Goal: Information Seeking & Learning: Learn about a topic

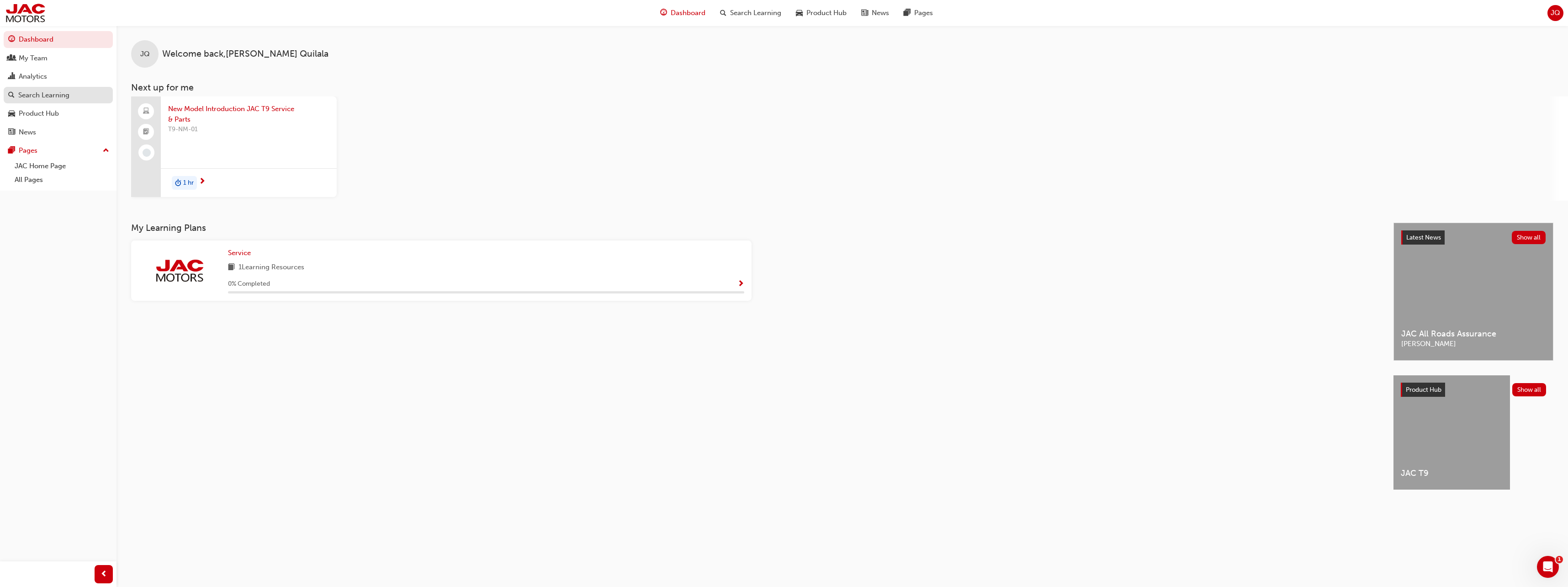
click at [51, 93] on div "Search Learning" at bounding box center [44, 96] width 51 height 11
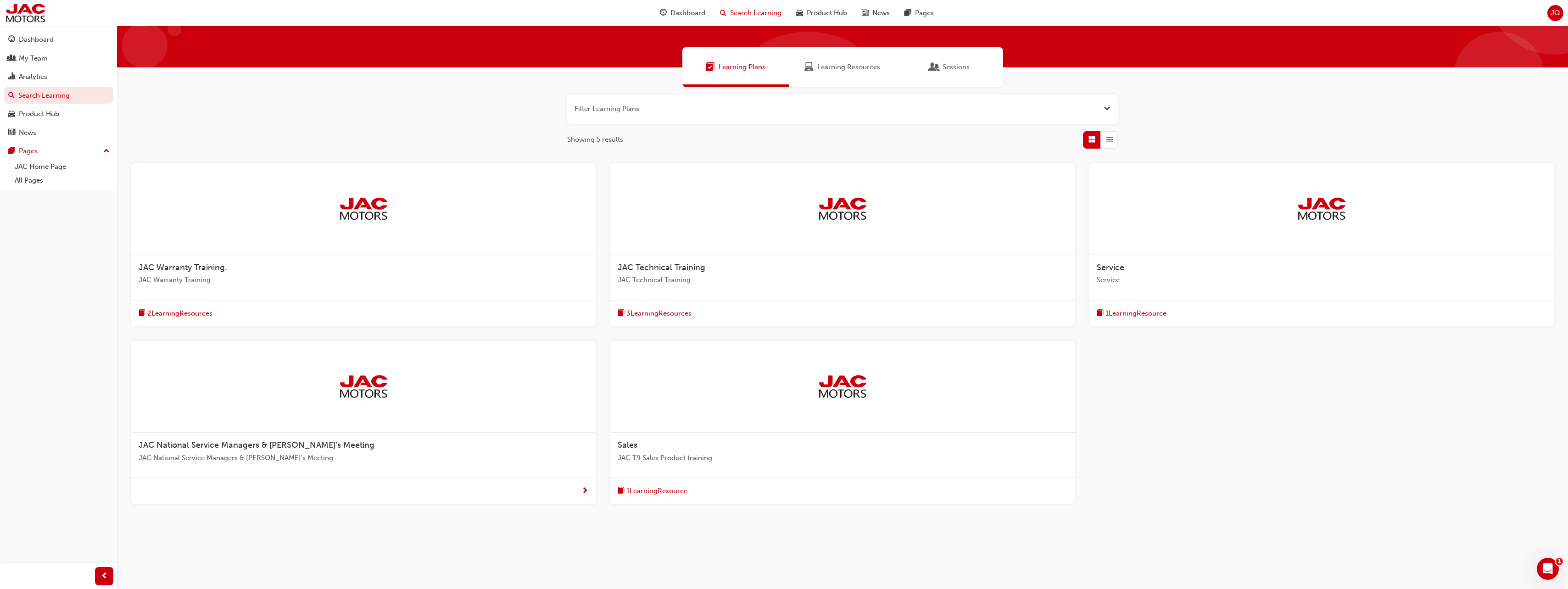
scroll to position [53, 0]
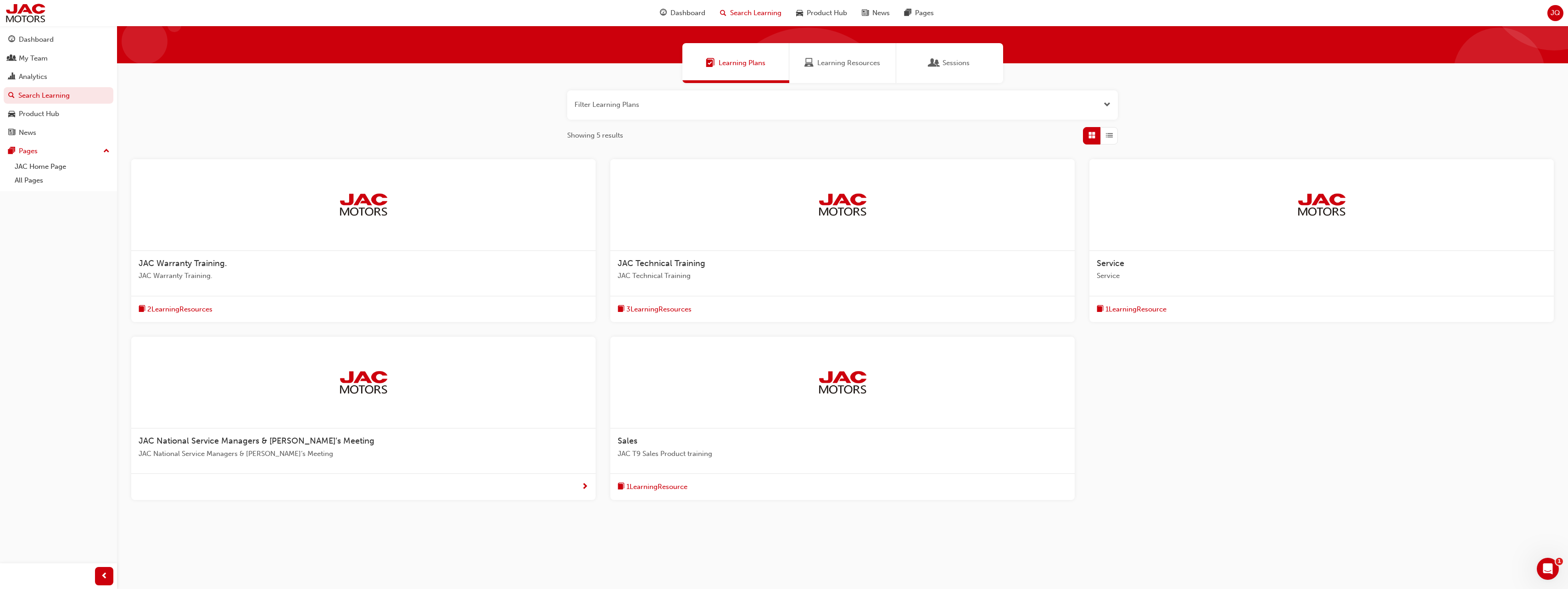
click at [831, 248] on div at bounding box center [842, 205] width 465 height 92
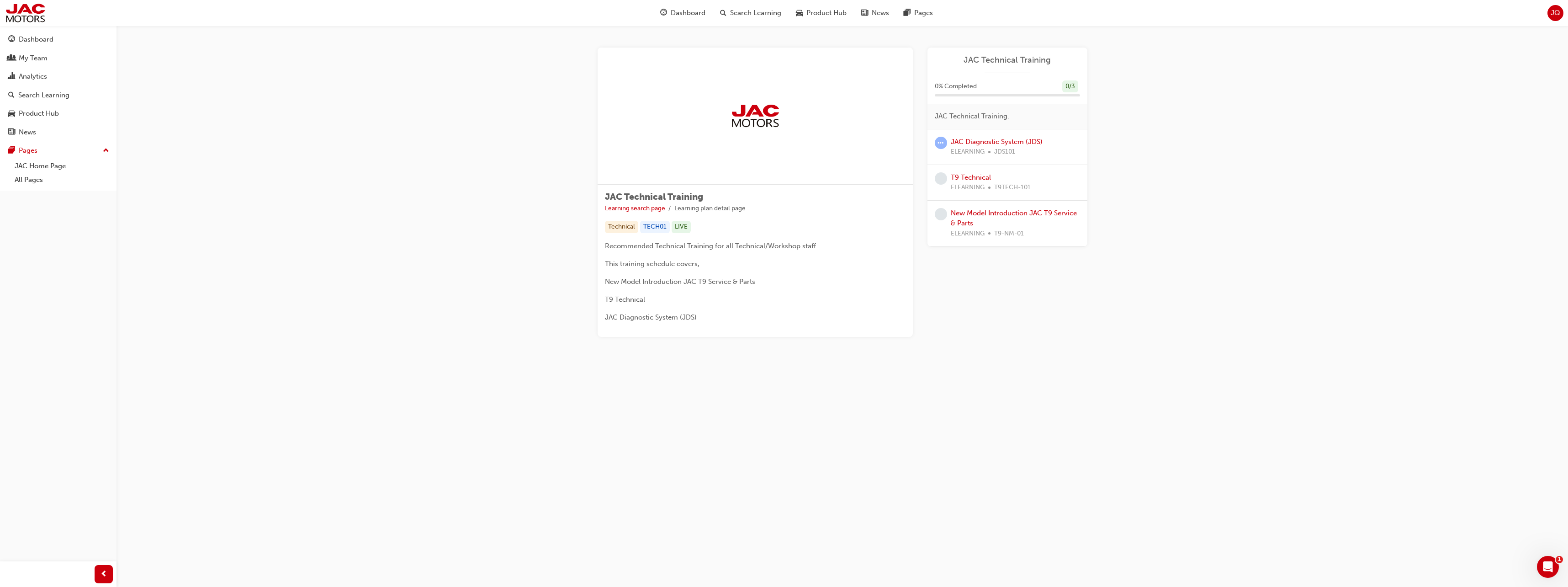
click at [728, 257] on div "Recommended Technical Training for all Technical/Workshop staff. This training …" at bounding box center [755, 281] width 301 height 82
click at [799, 253] on div "Recommended Technical Training for all Technical/Workshop staff. This training …" at bounding box center [755, 281] width 301 height 82
click at [695, 246] on span "Recommended Technical Training for all Technical/Workshop staff." at bounding box center [712, 246] width 213 height 8
click at [706, 245] on span "Recommended Technical Training for all Technical/Workshop staff." at bounding box center [712, 246] width 213 height 8
click at [992, 143] on link "JAC Diagnostic System (JDS)" at bounding box center [997, 142] width 92 height 8
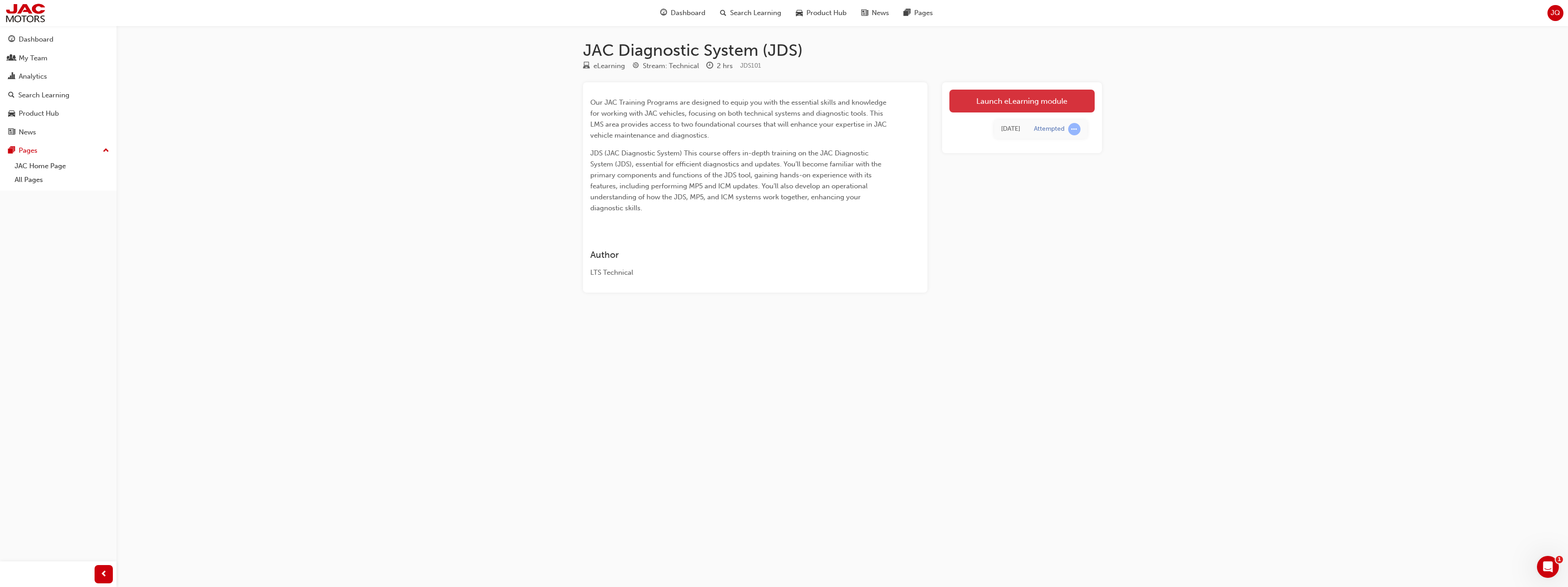
click at [1003, 104] on link "Launch eLearning module" at bounding box center [1023, 101] width 146 height 23
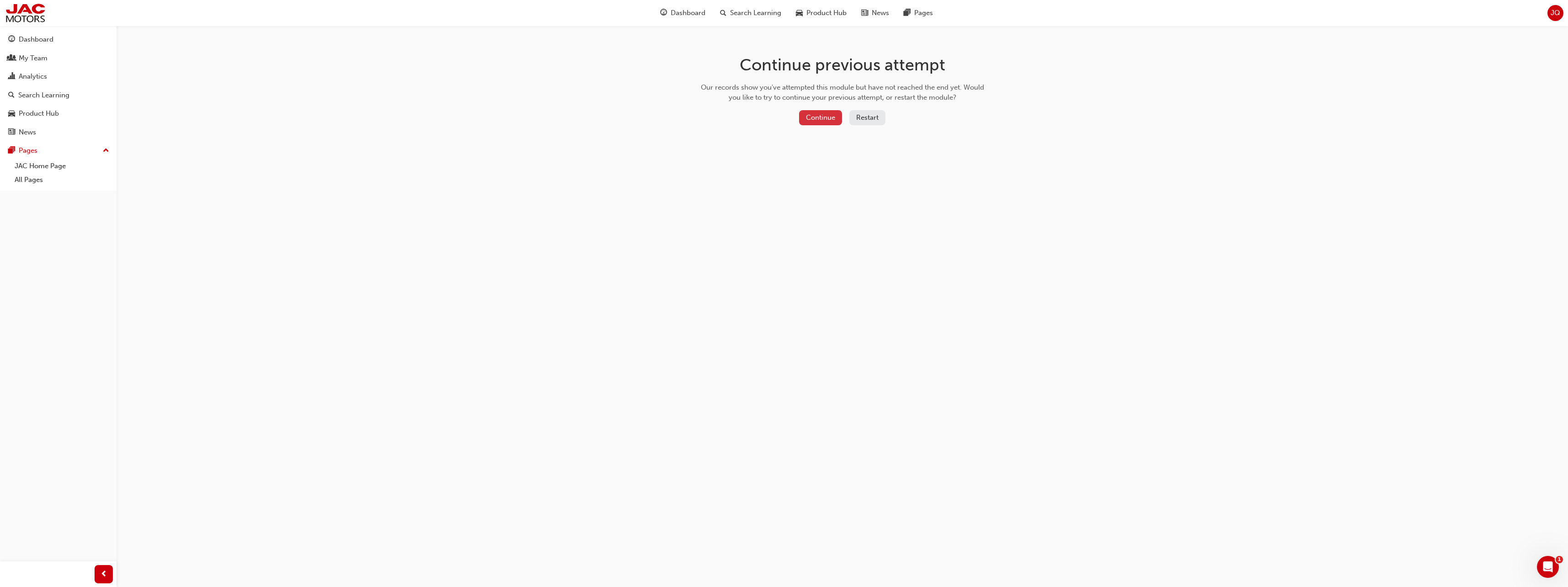
click at [826, 120] on button "Continue" at bounding box center [820, 118] width 43 height 15
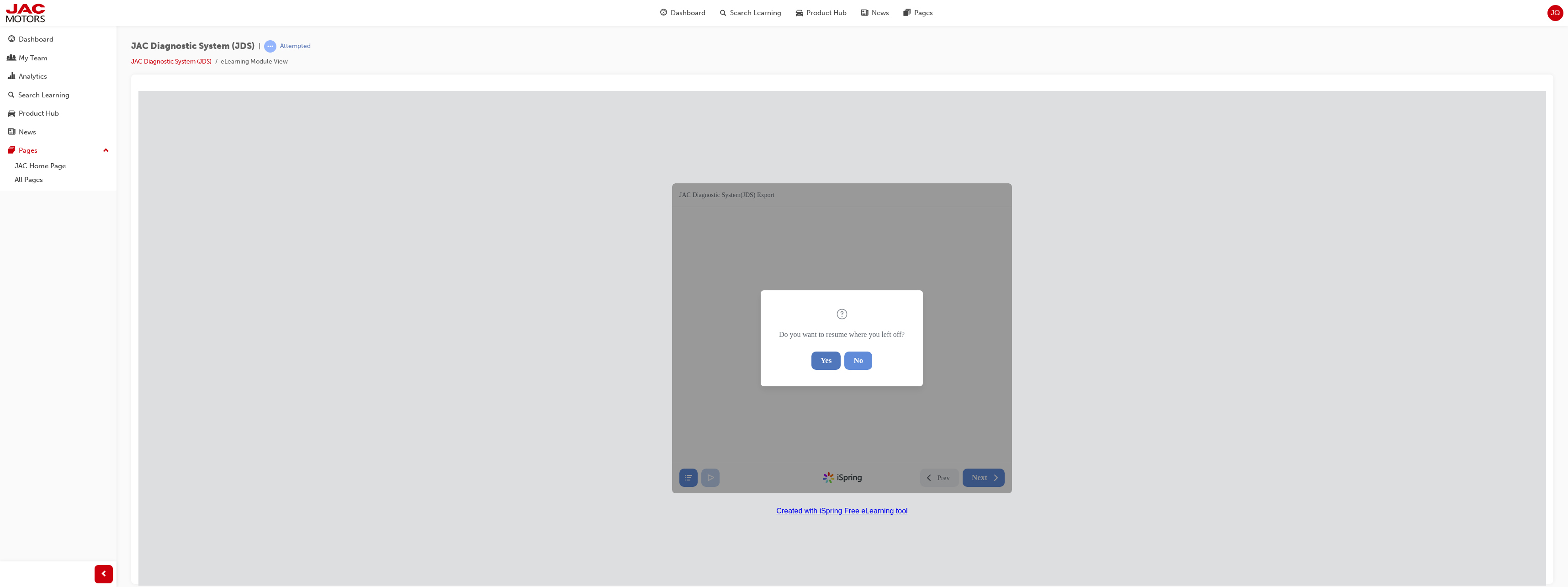
drag, startPoint x: 828, startPoint y: 364, endPoint x: 878, endPoint y: 392, distance: 57.3
click at [878, 394] on div "Do you want to resume where you left off? Yes No" at bounding box center [842, 338] width 340 height 310
click at [832, 364] on span "Yes" at bounding box center [826, 360] width 11 height 9
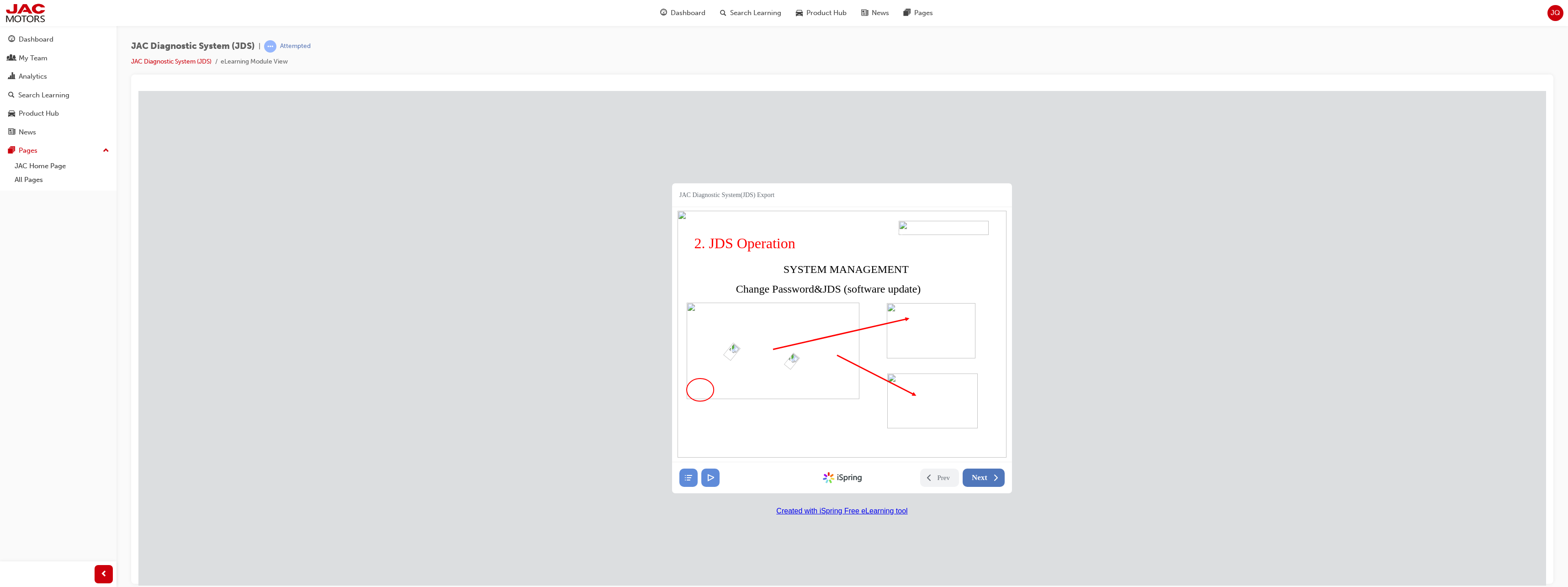
click at [992, 475] on icon at bounding box center [996, 477] width 9 height 9
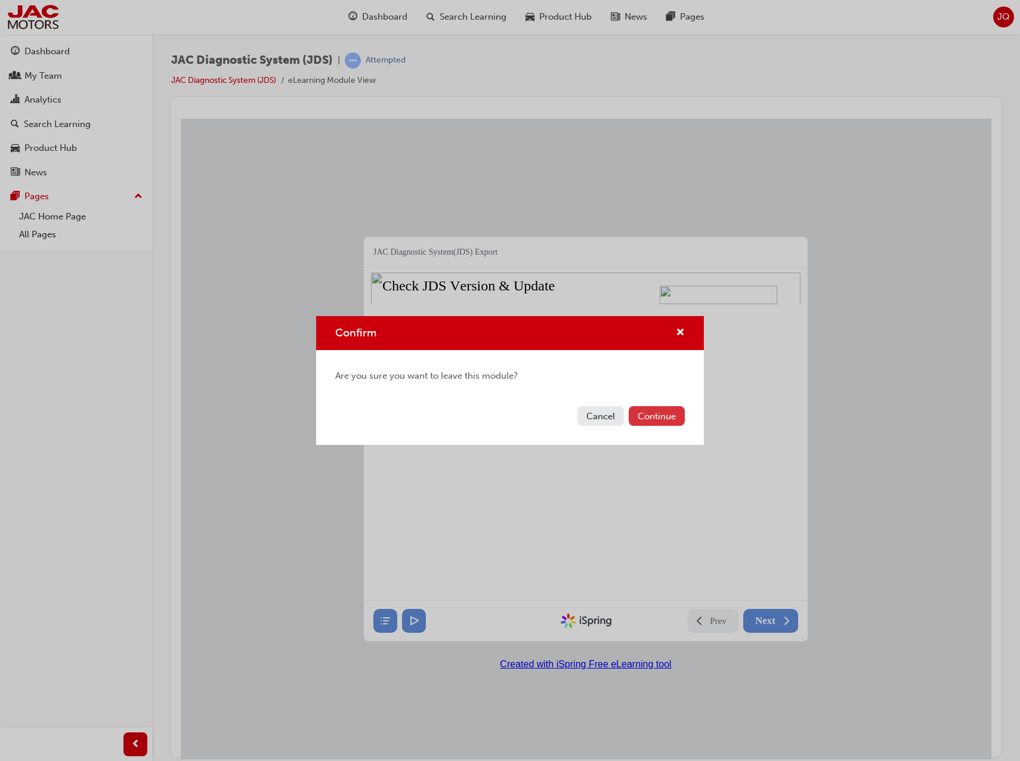
click at [665, 415] on button "Continue" at bounding box center [657, 416] width 56 height 20
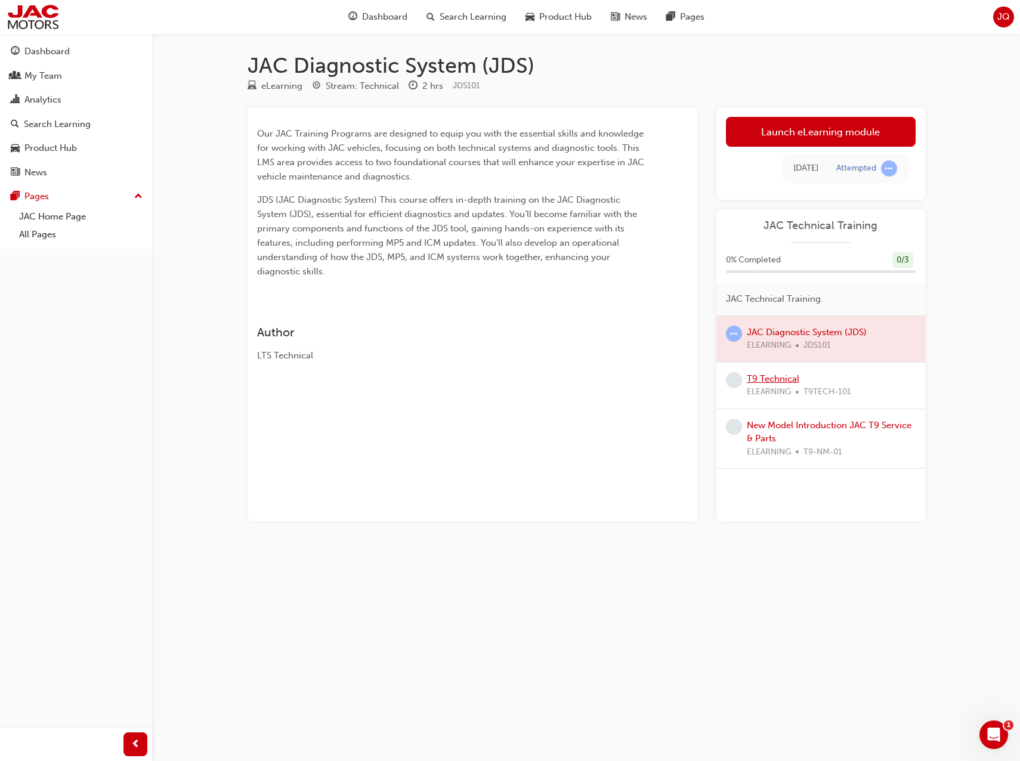
click at [774, 381] on link "T9 Technical" at bounding box center [773, 378] width 52 height 11
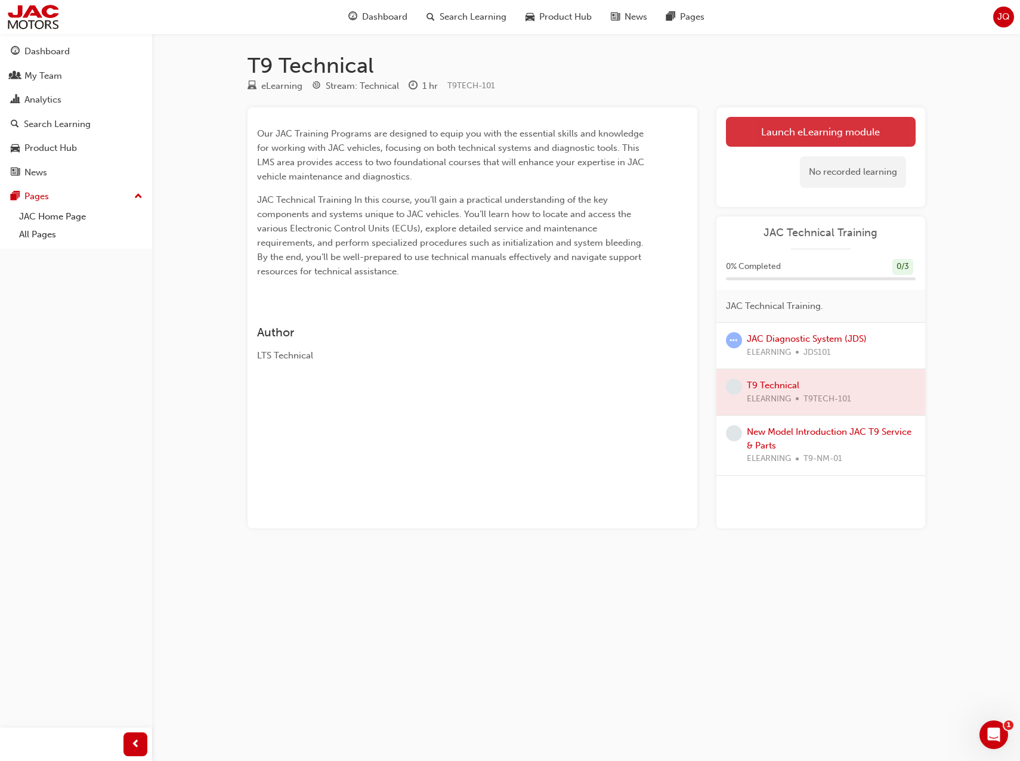
click at [885, 126] on link "Launch eLearning module" at bounding box center [821, 132] width 190 height 30
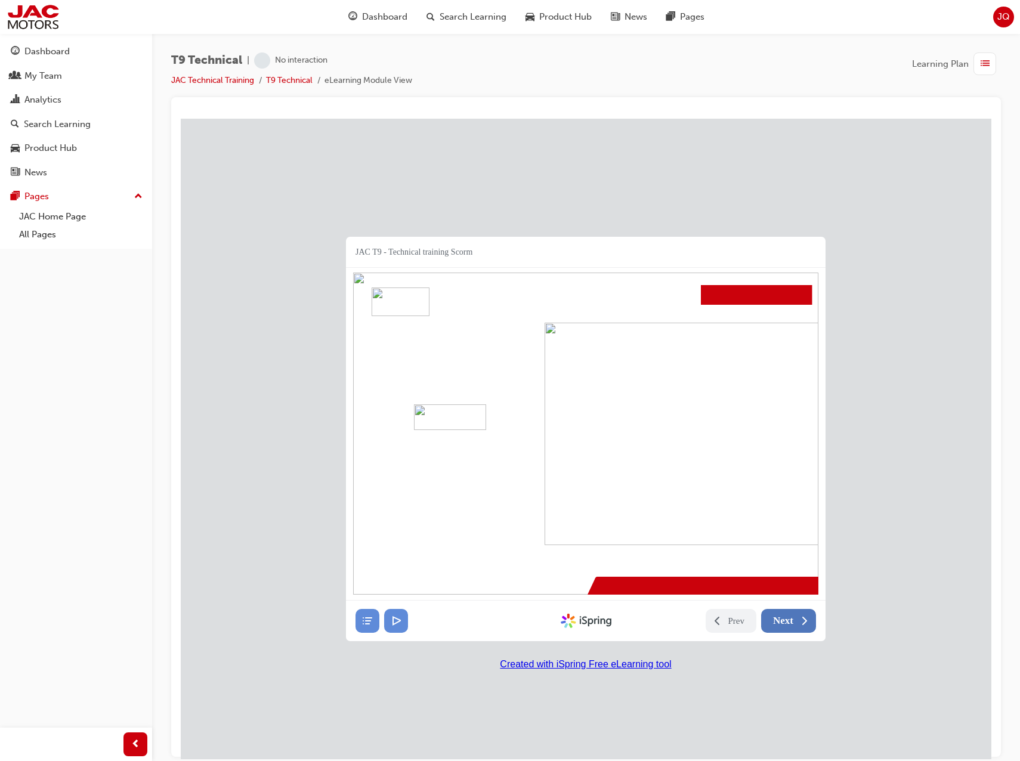
click at [786, 623] on span "Next" at bounding box center [783, 620] width 20 height 12
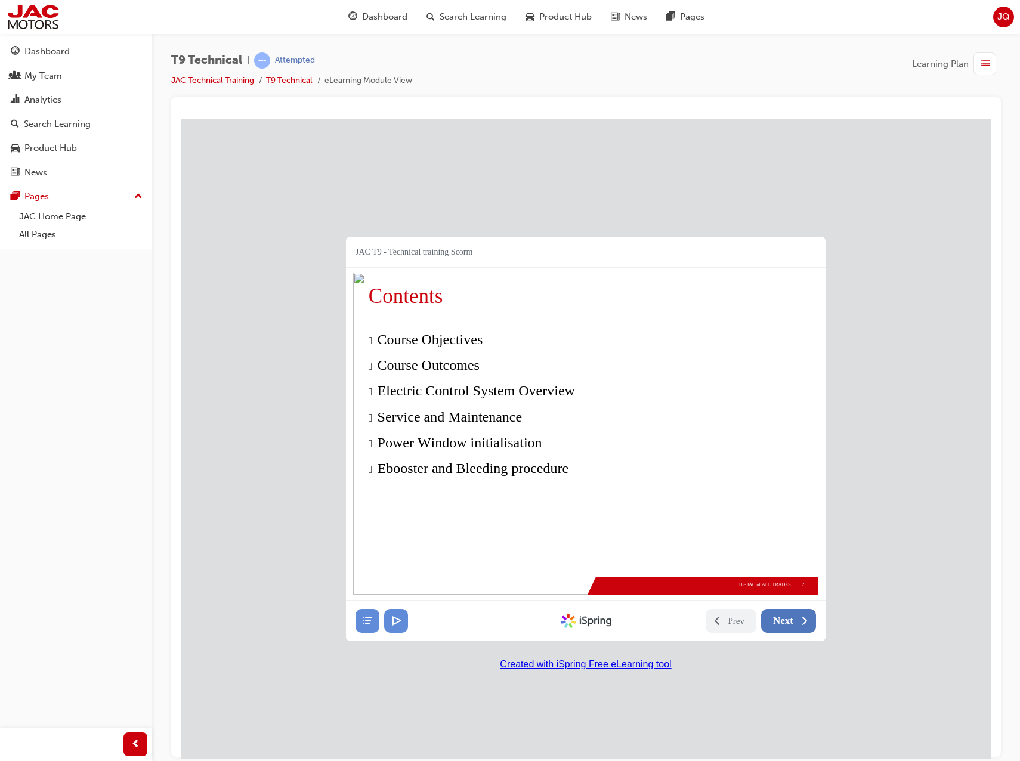
click at [806, 621] on icon at bounding box center [804, 620] width 12 height 12
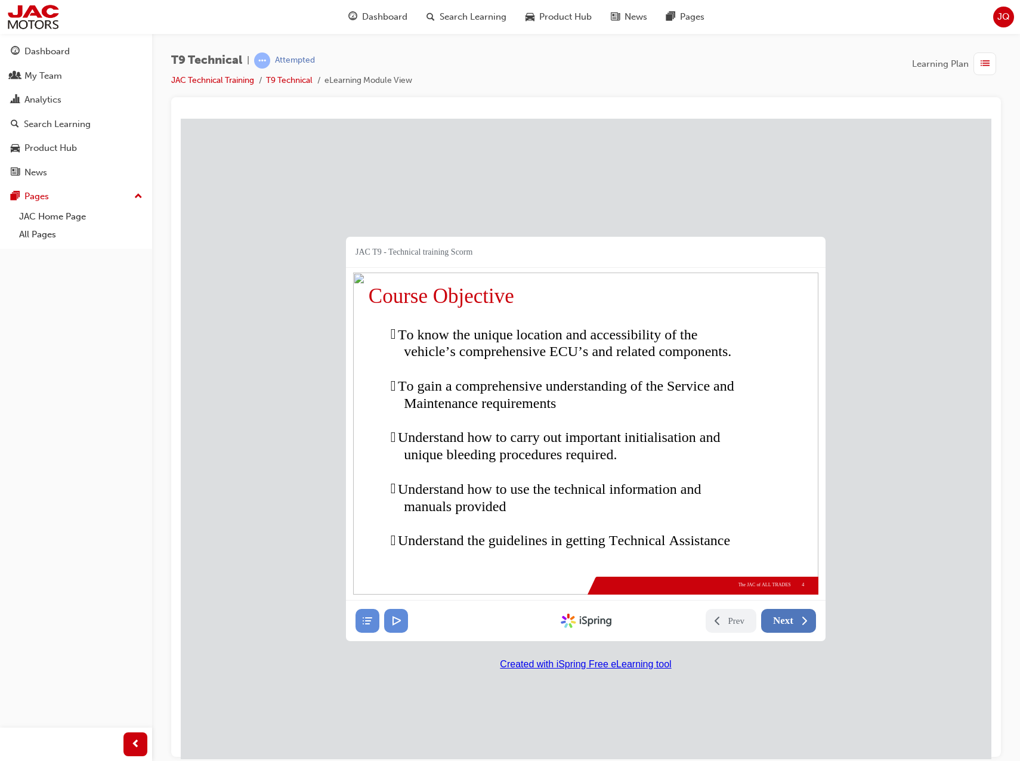
click at [795, 616] on button "Next" at bounding box center [788, 620] width 55 height 24
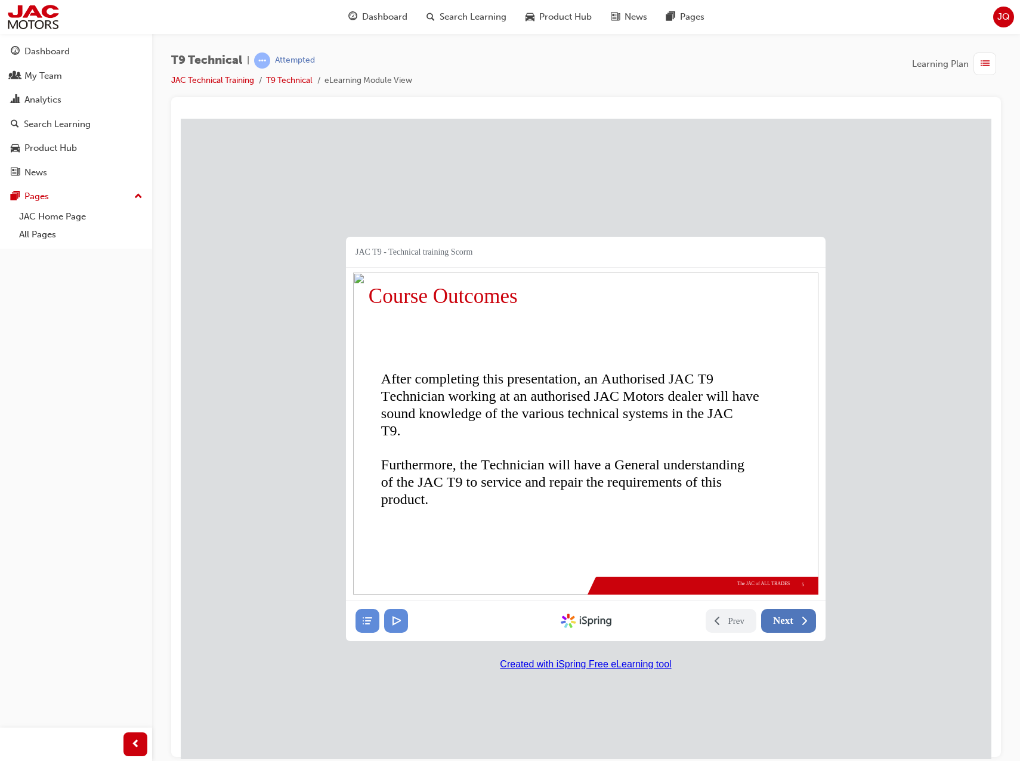
click at [795, 616] on button "Next" at bounding box center [788, 620] width 55 height 24
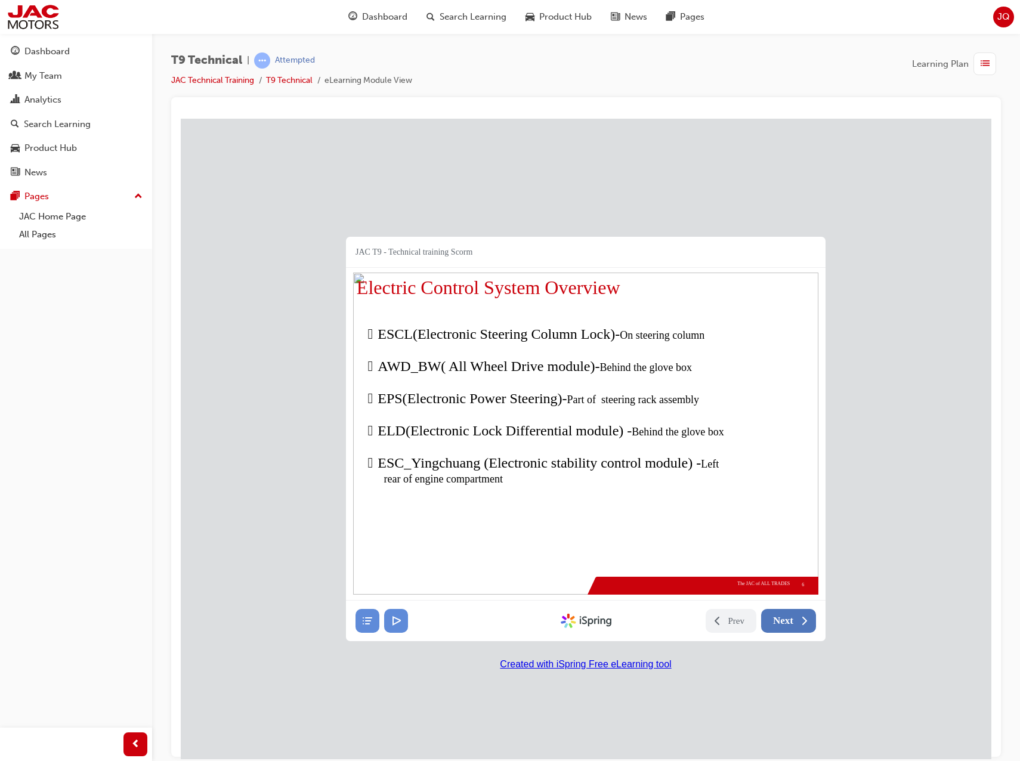
click at [795, 616] on button "Next" at bounding box center [788, 620] width 55 height 24
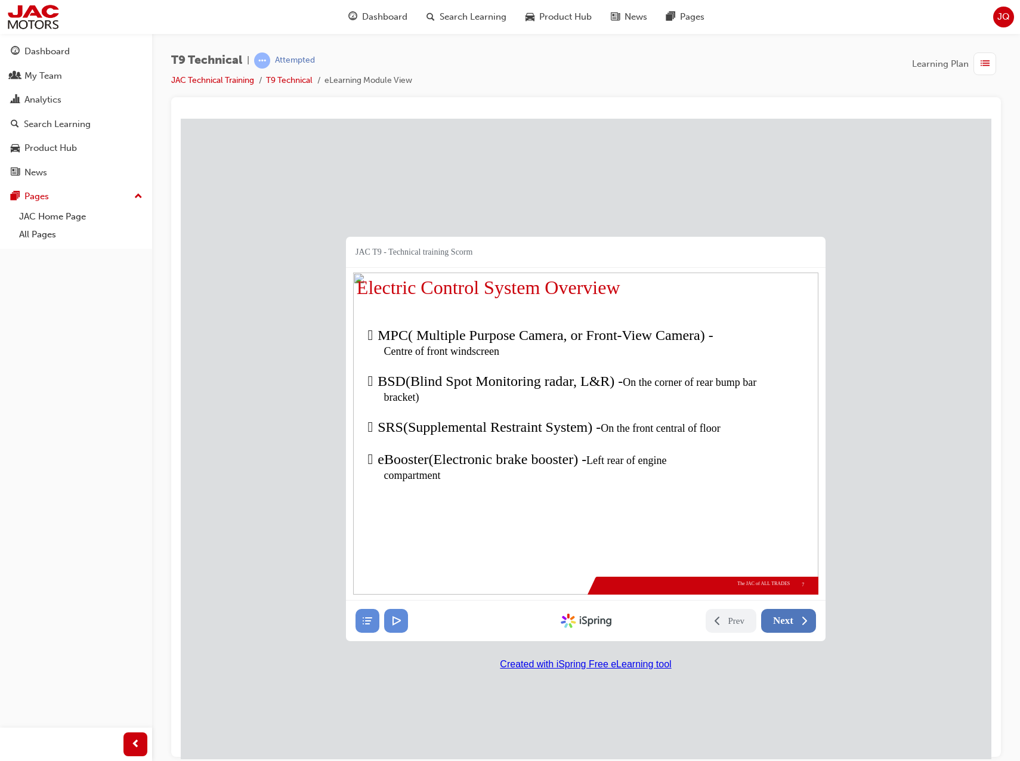
click at [795, 616] on button "Next" at bounding box center [788, 620] width 55 height 24
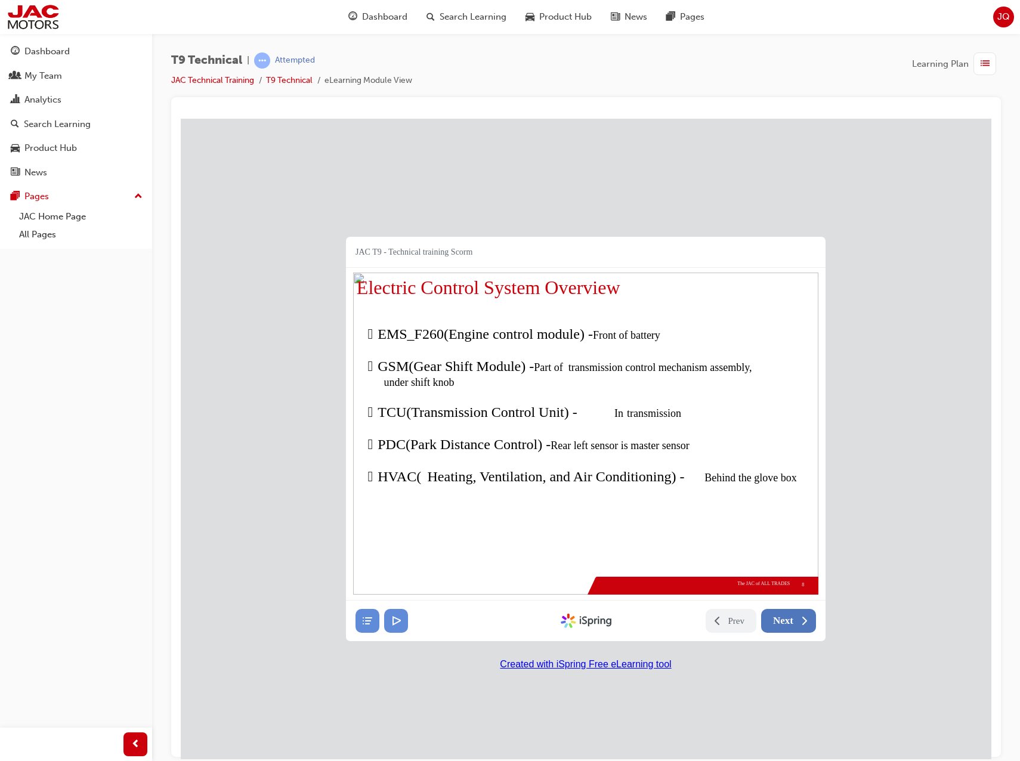
click at [795, 616] on button "Next" at bounding box center [788, 620] width 55 height 24
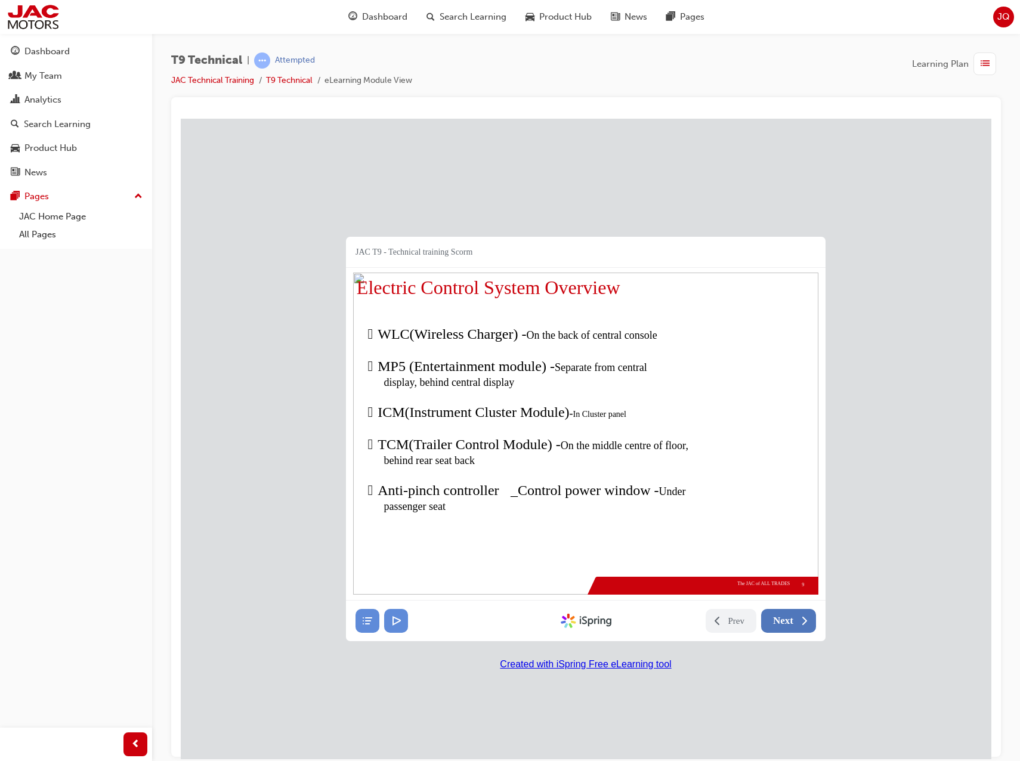
click at [795, 616] on button "Next" at bounding box center [788, 620] width 55 height 24
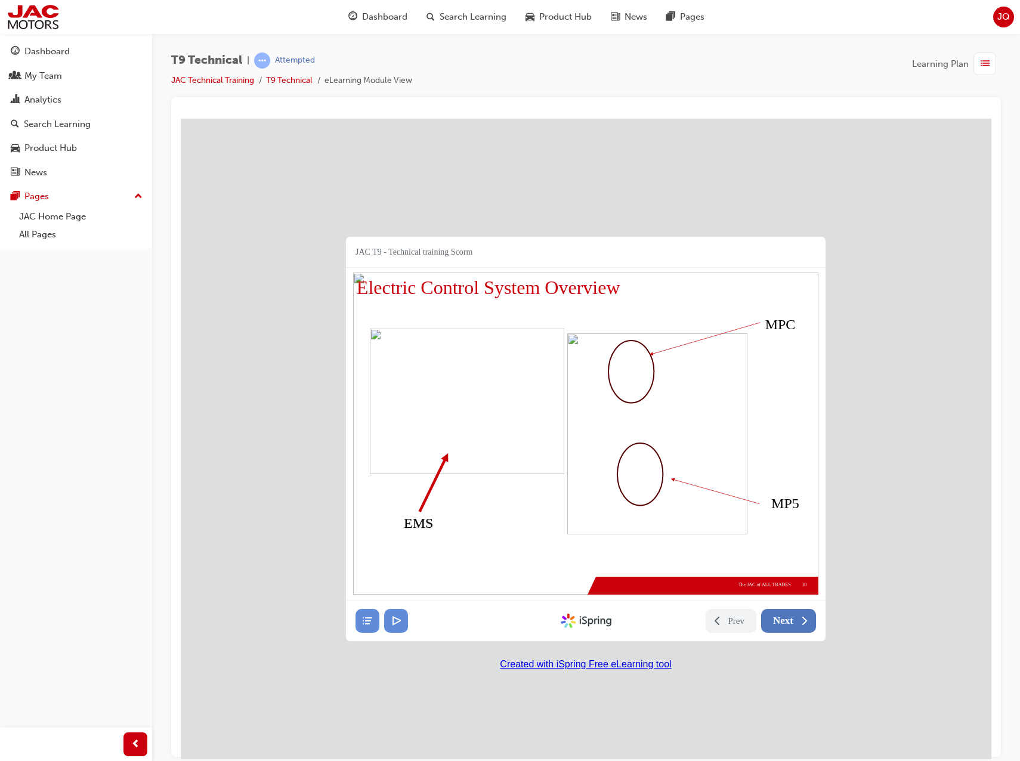
click at [795, 616] on button "Next" at bounding box center [788, 620] width 55 height 24
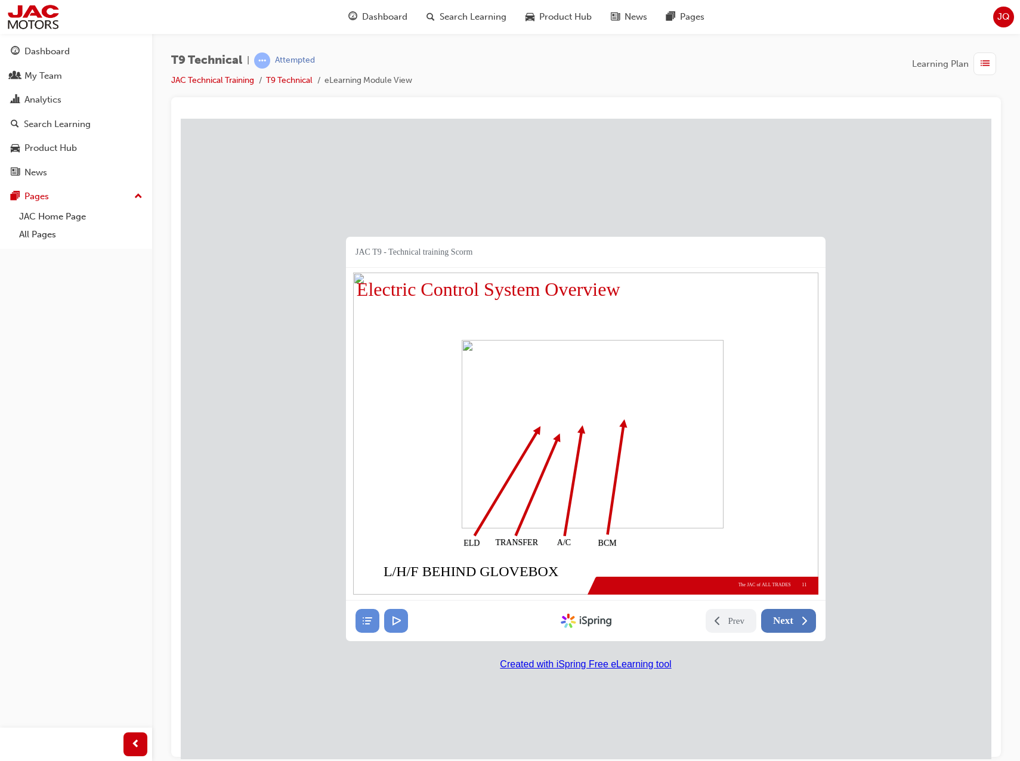
click at [795, 616] on button "Next" at bounding box center [788, 620] width 55 height 24
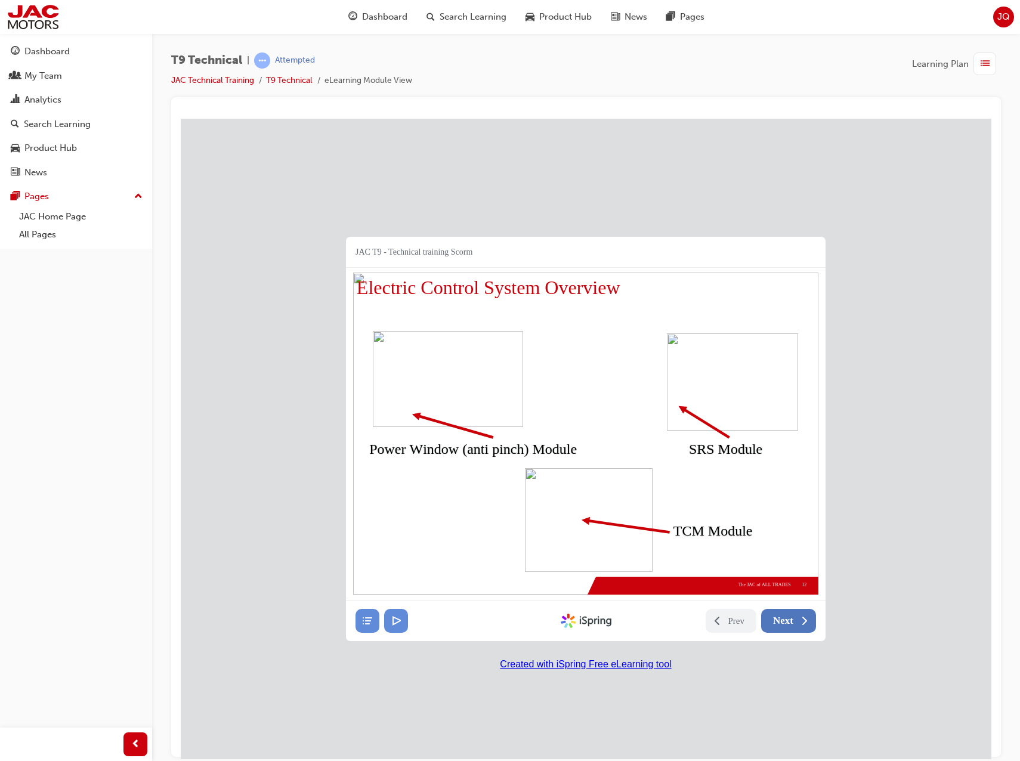
click at [795, 616] on button "Next" at bounding box center [788, 620] width 55 height 24
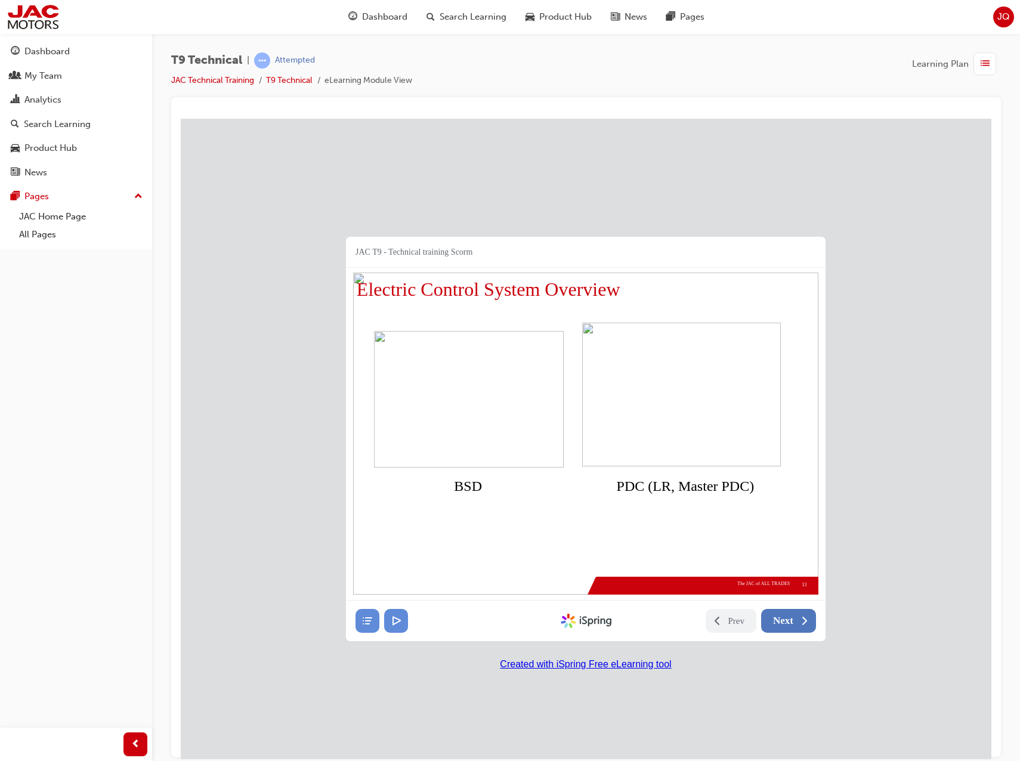
click at [795, 616] on button "Next" at bounding box center [788, 620] width 55 height 24
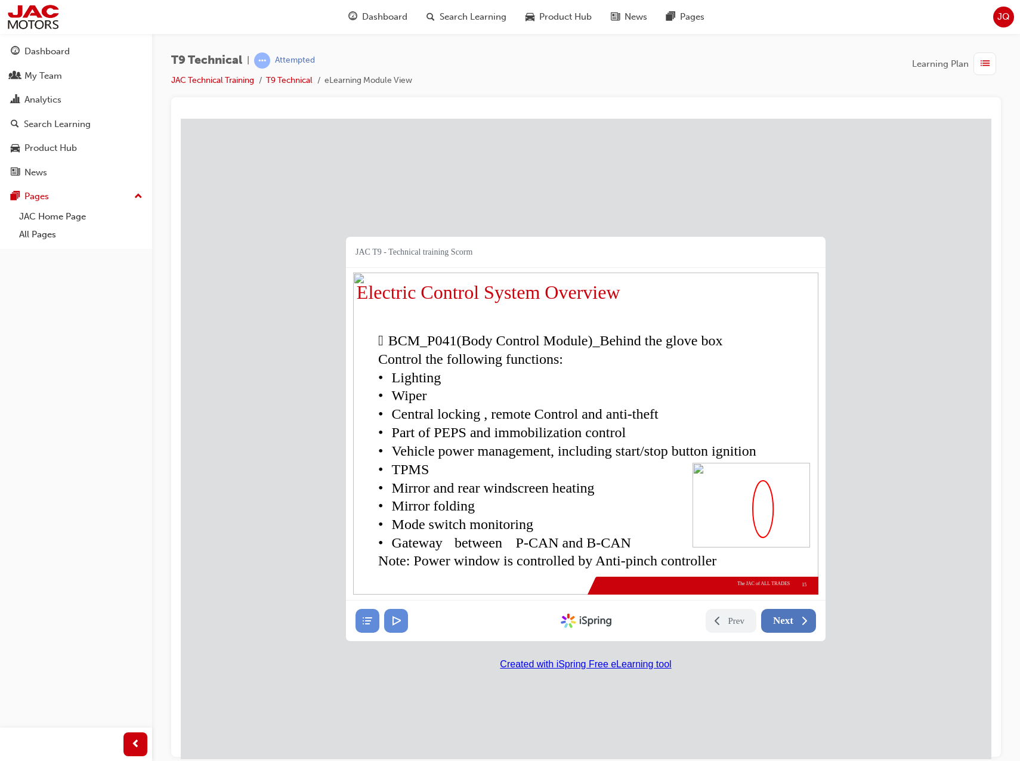
click at [792, 623] on span "Next" at bounding box center [783, 620] width 20 height 12
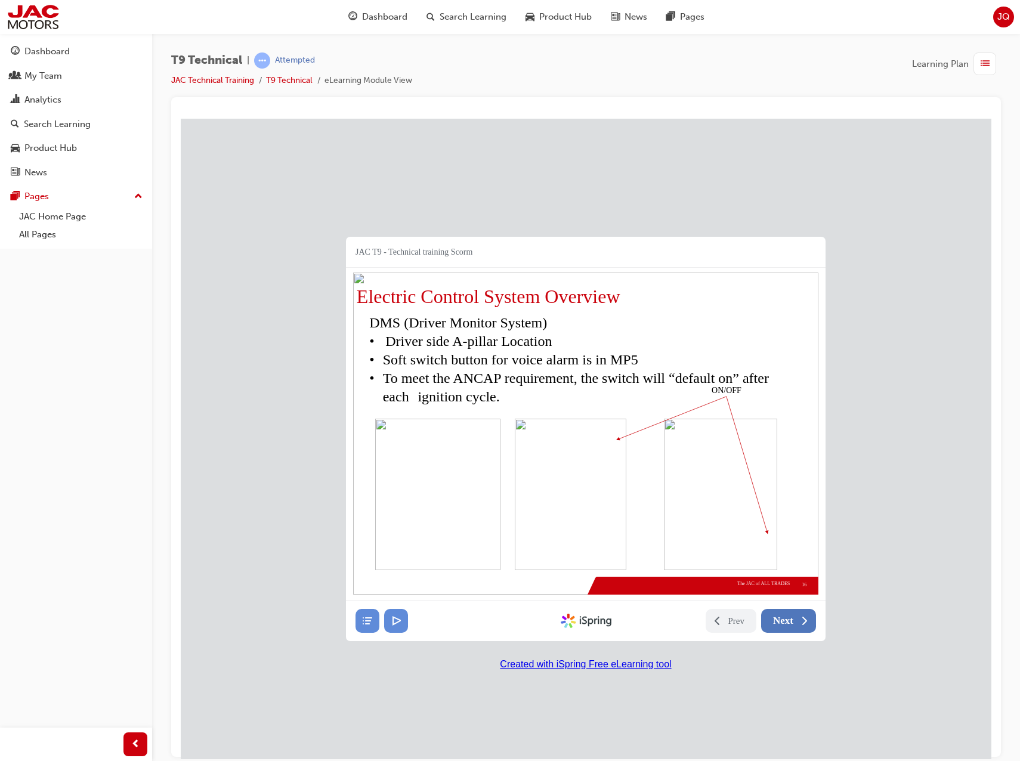
click at [792, 623] on span "Next" at bounding box center [783, 620] width 20 height 12
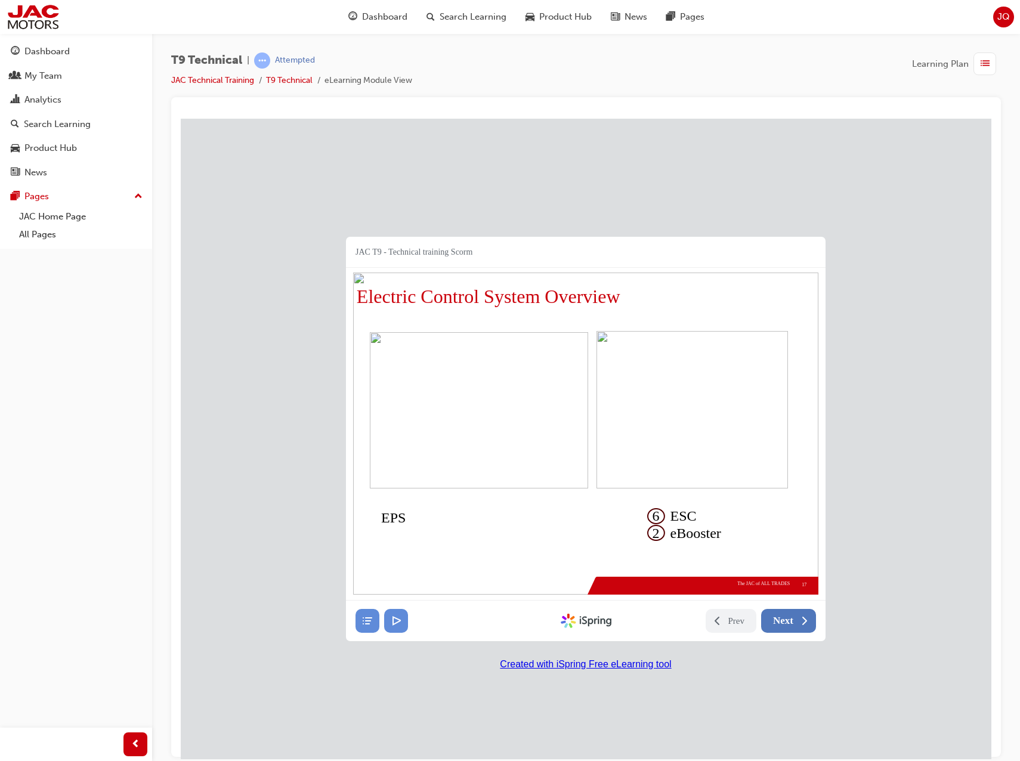
click at [792, 623] on span "Next" at bounding box center [783, 620] width 20 height 12
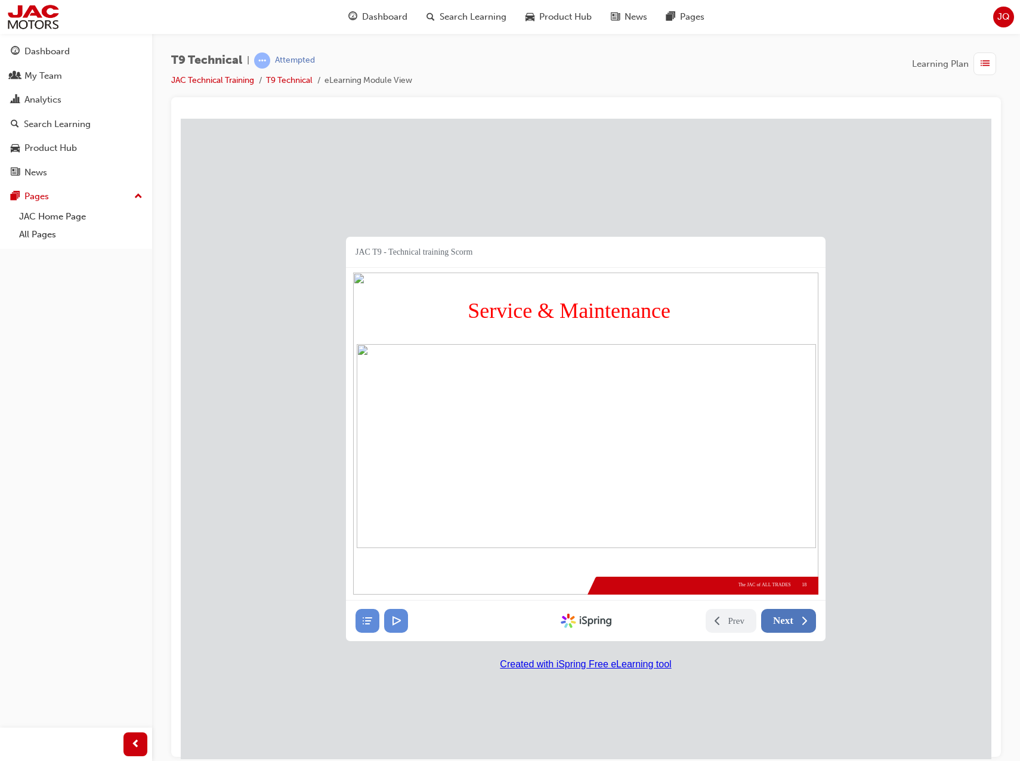
click at [792, 623] on span "Next" at bounding box center [783, 620] width 20 height 12
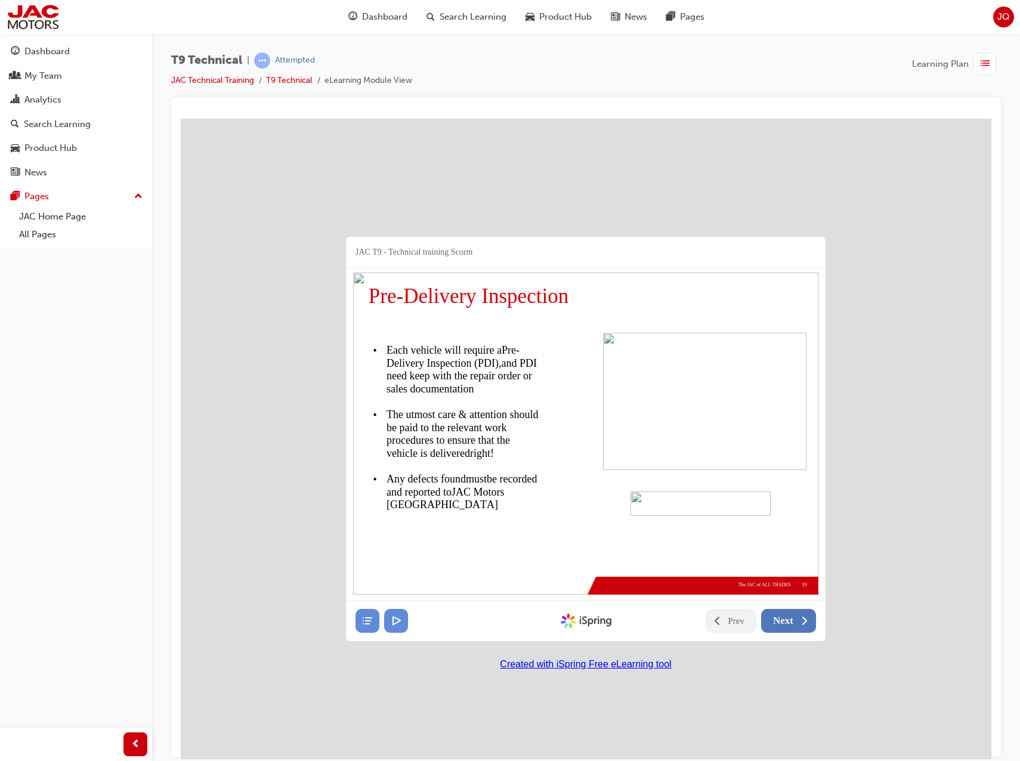
click at [792, 623] on span "Next" at bounding box center [783, 620] width 20 height 12
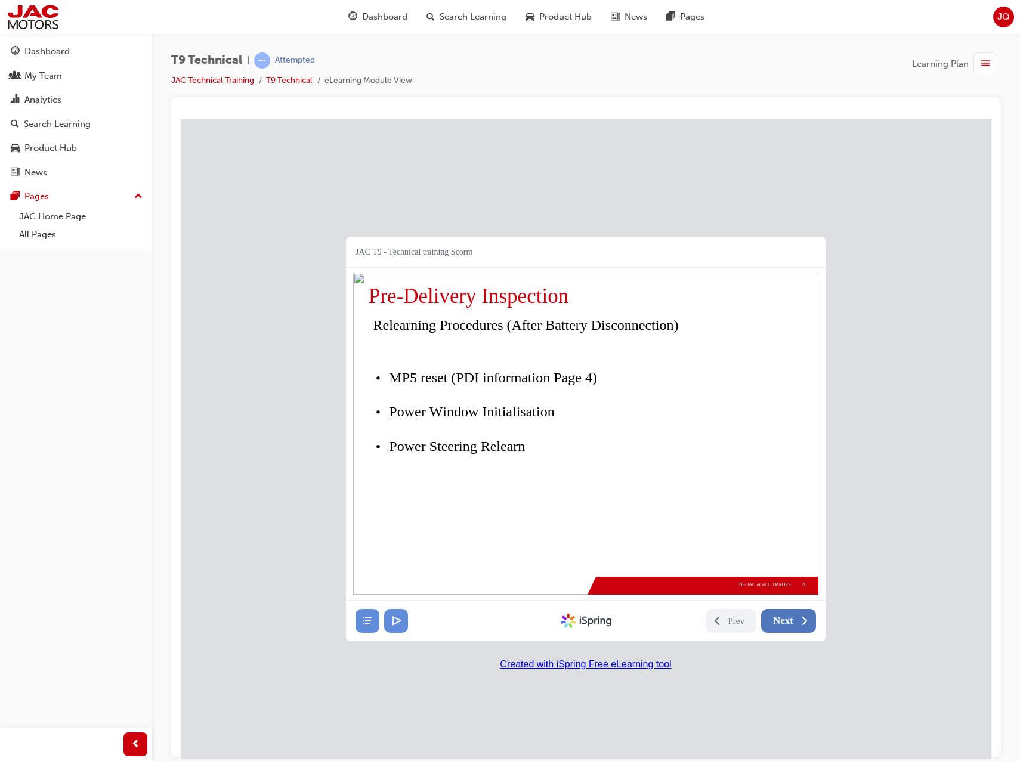
click at [792, 623] on span "Next" at bounding box center [783, 620] width 20 height 12
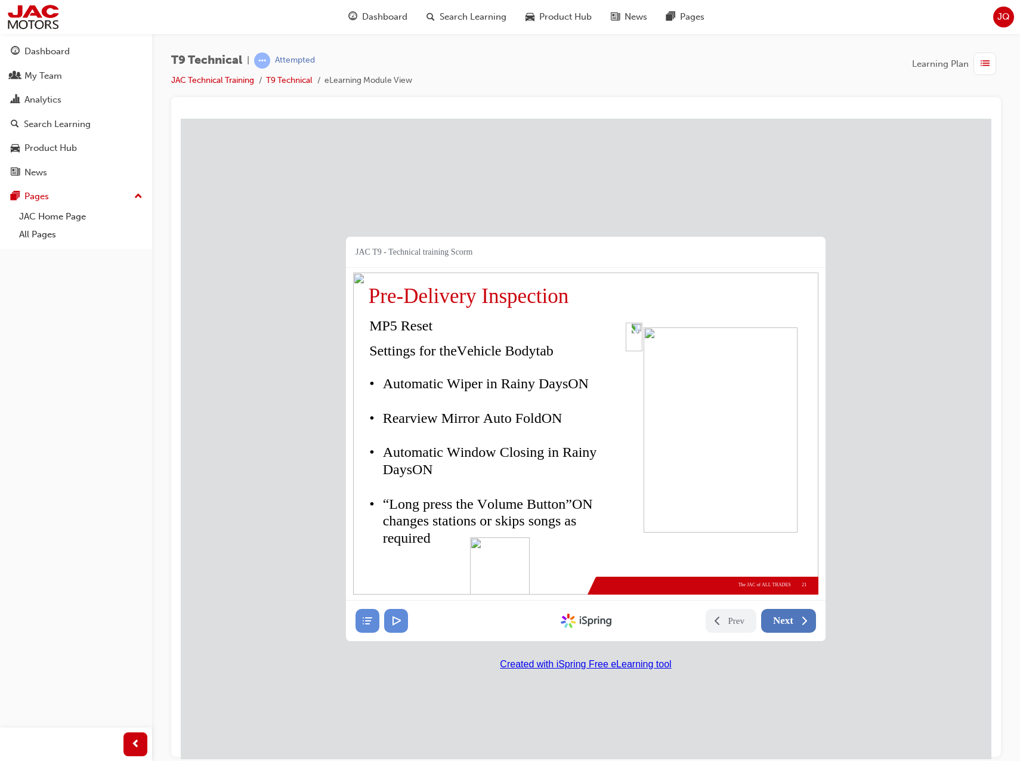
click at [792, 623] on span "Next" at bounding box center [783, 620] width 20 height 12
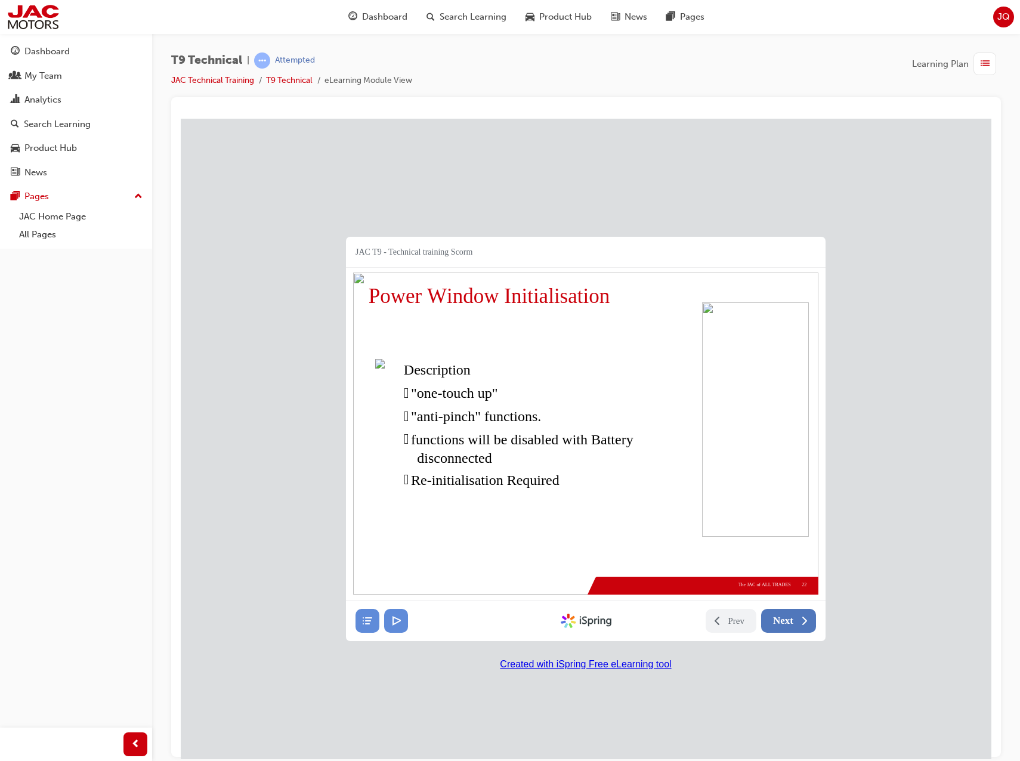
click at [792, 614] on span "Next" at bounding box center [783, 620] width 20 height 12
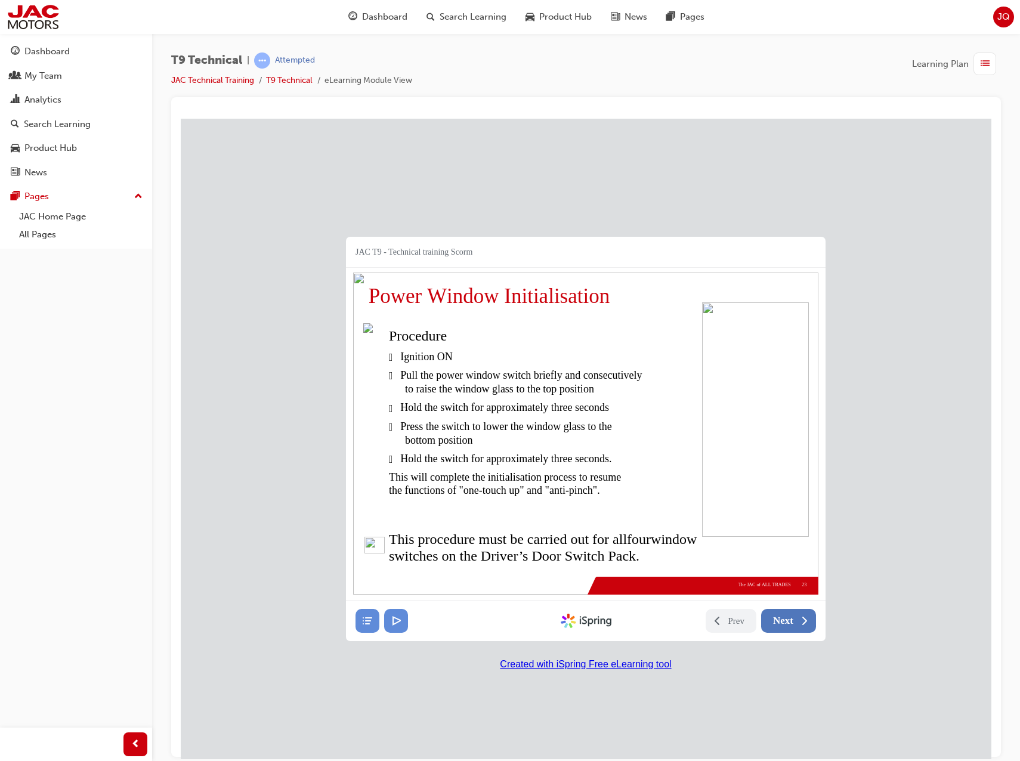
click at [792, 623] on span "Next" at bounding box center [783, 620] width 20 height 12
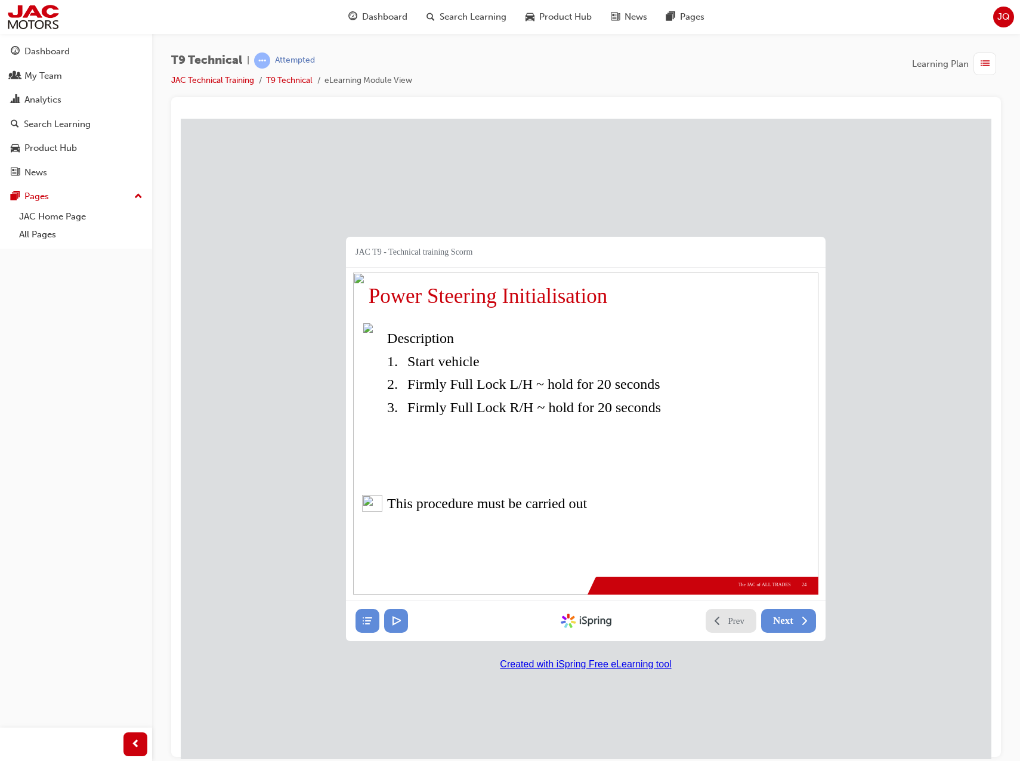
click at [735, 620] on span "Prev" at bounding box center [736, 620] width 17 height 12
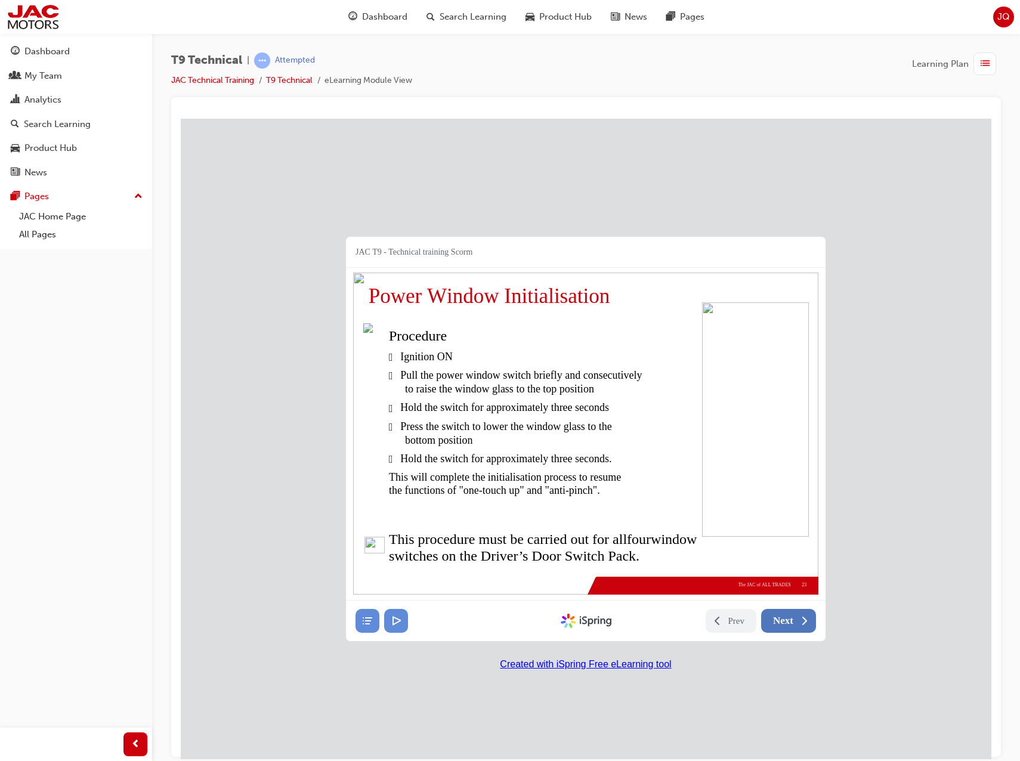
click at [800, 620] on icon at bounding box center [804, 620] width 12 height 12
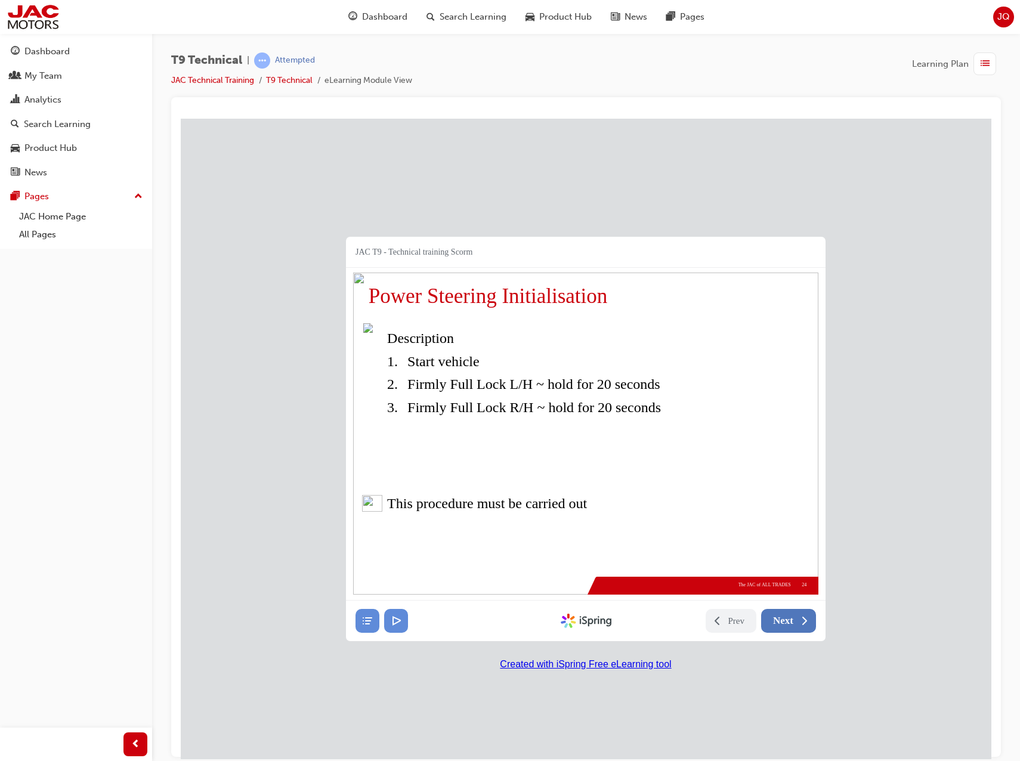
click at [800, 620] on icon at bounding box center [804, 620] width 12 height 12
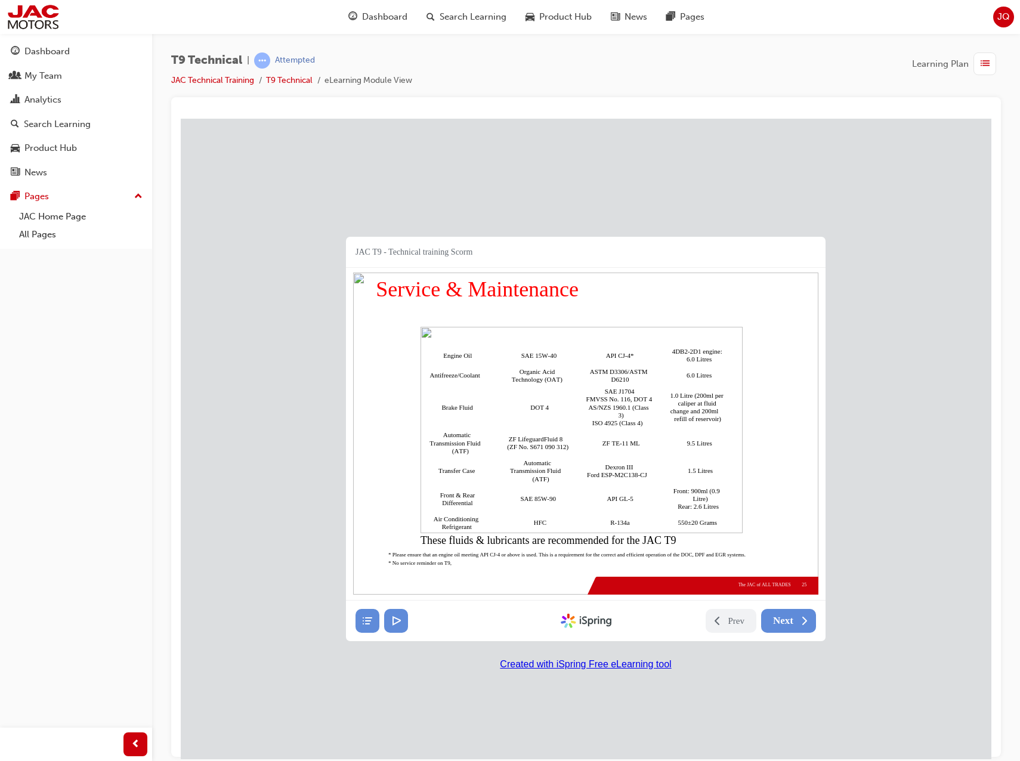
click at [446, 282] on span "Service & Maintenance" at bounding box center [477, 289] width 203 height 26
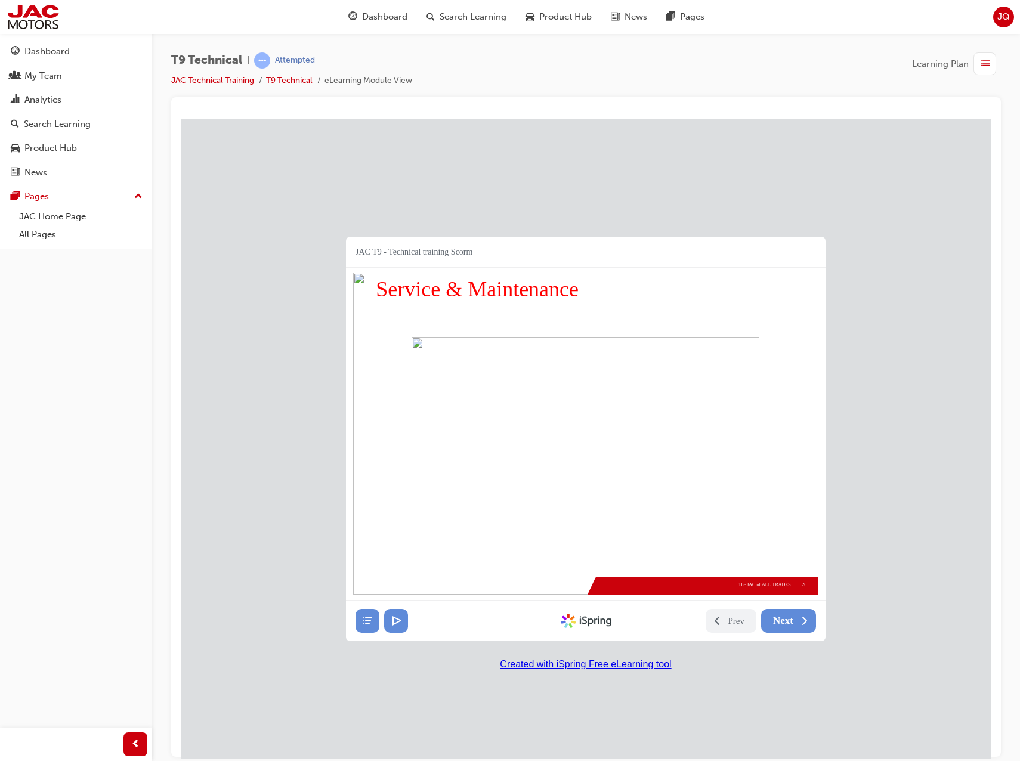
click at [642, 284] on img at bounding box center [585, 433] width 465 height 322
click at [737, 620] on span "Prev" at bounding box center [736, 620] width 17 height 12
